Goal: Communication & Community: Answer question/provide support

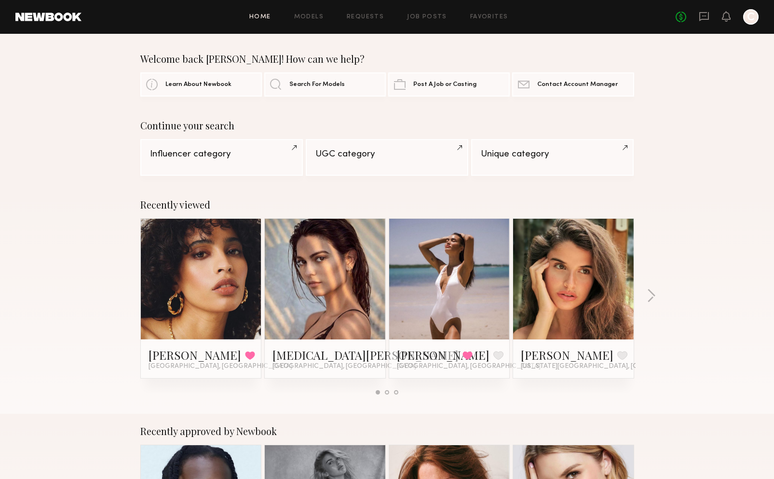
click at [704, 22] on link at bounding box center [704, 17] width 11 height 12
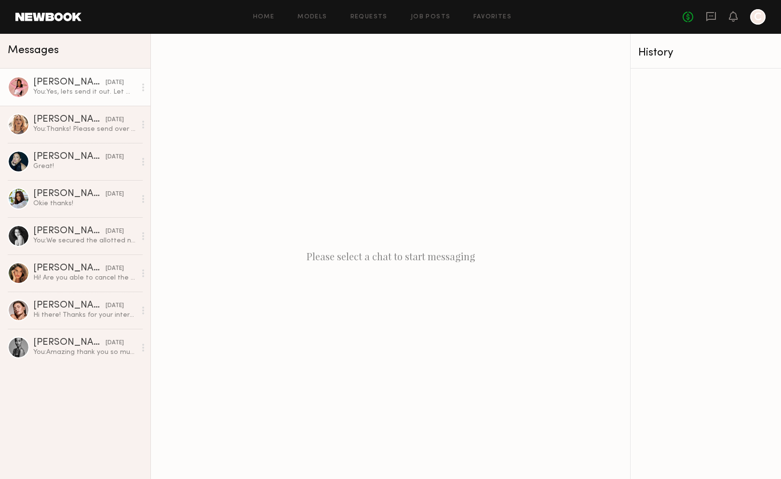
click at [83, 93] on div "You: Yes, lets send it out. Let me know the cost Thanks" at bounding box center [84, 91] width 103 height 9
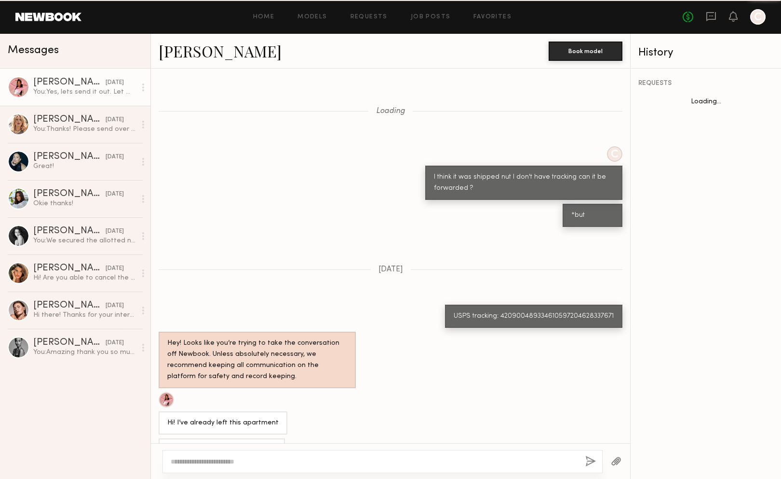
scroll to position [310, 0]
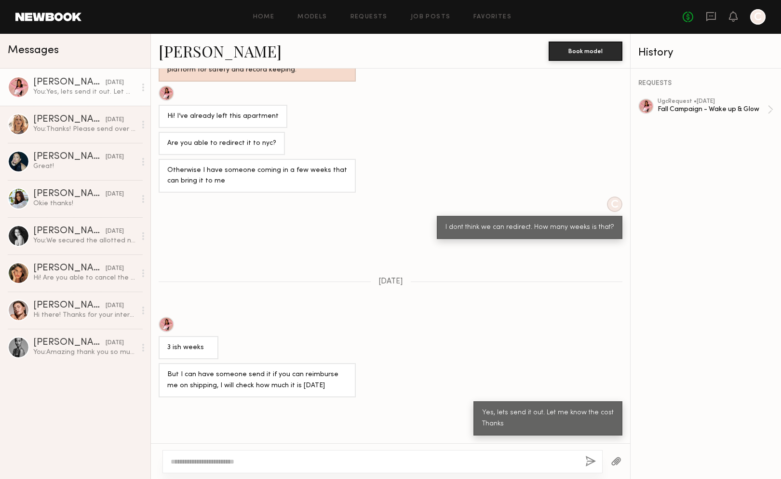
click at [276, 453] on div at bounding box center [383, 461] width 440 height 23
click at [266, 456] on textarea at bounding box center [374, 461] width 407 height 10
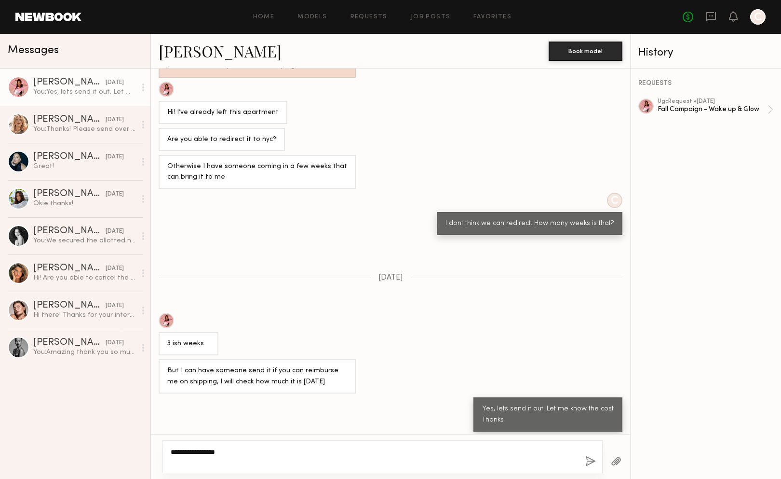
type textarea "**********"
click at [592, 460] on button "button" at bounding box center [591, 461] width 11 height 12
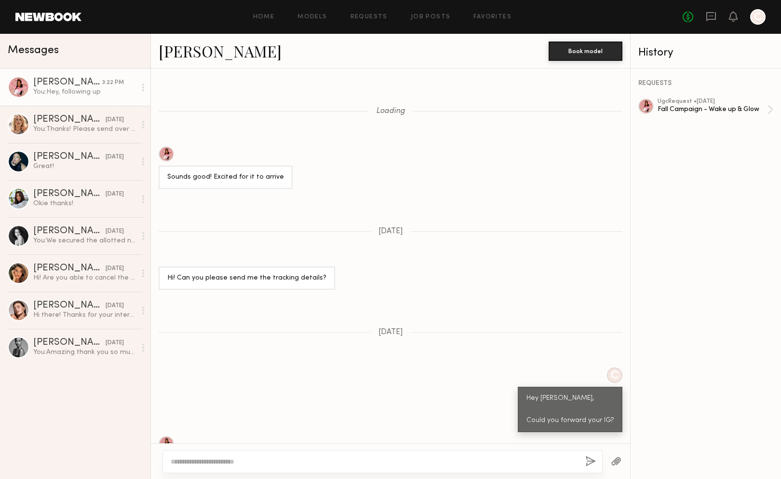
scroll to position [857, 0]
